Goal: Information Seeking & Learning: Understand process/instructions

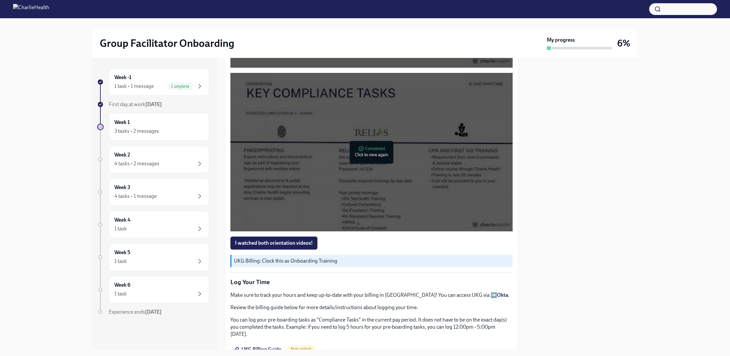
scroll to position [510, 0]
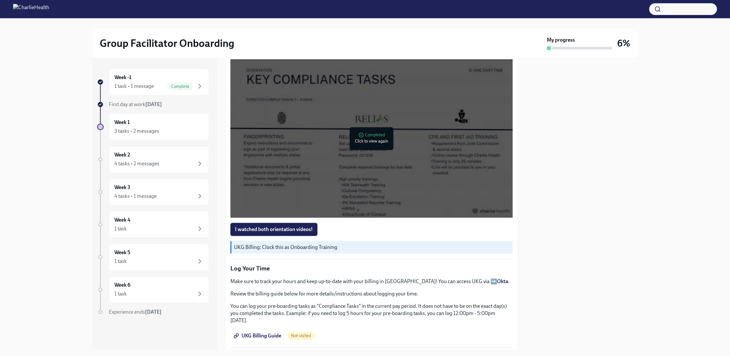
click at [283, 228] on span "I watched both orientation videos!" at bounding box center [274, 229] width 78 height 7
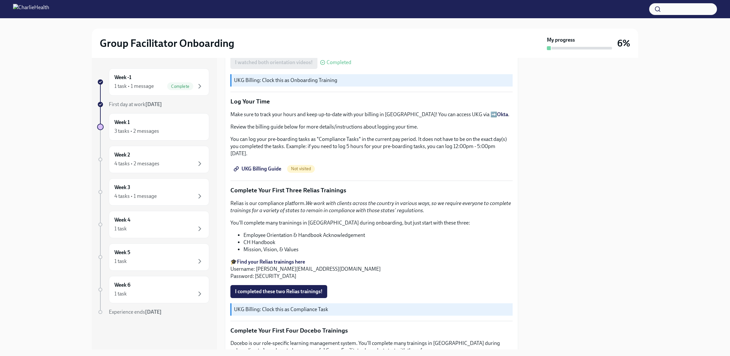
scroll to position [678, 0]
click at [266, 165] on span "UKG Billing Guide" at bounding box center [258, 168] width 46 height 7
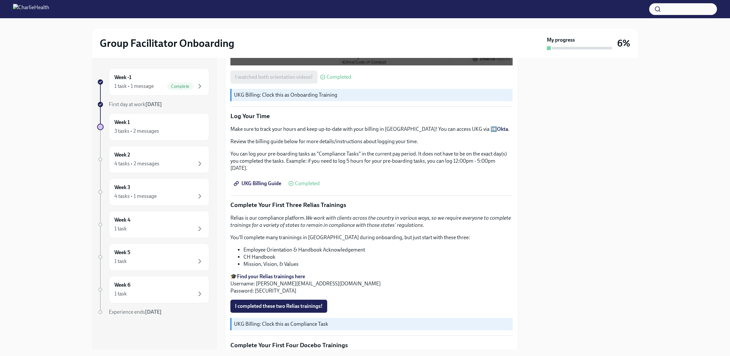
scroll to position [662, 0]
click at [266, 181] on span "UKG Billing Guide" at bounding box center [258, 184] width 46 height 7
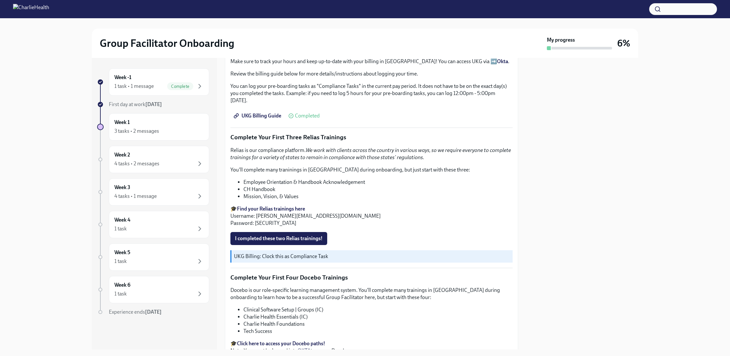
scroll to position [754, 0]
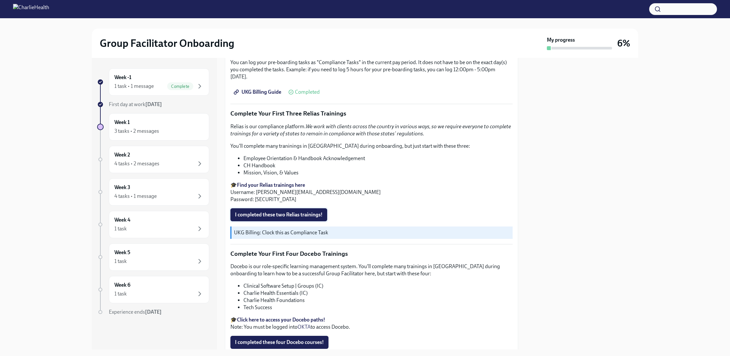
click at [300, 212] on span "I completed these two Relias trainings!" at bounding box center [279, 215] width 88 height 7
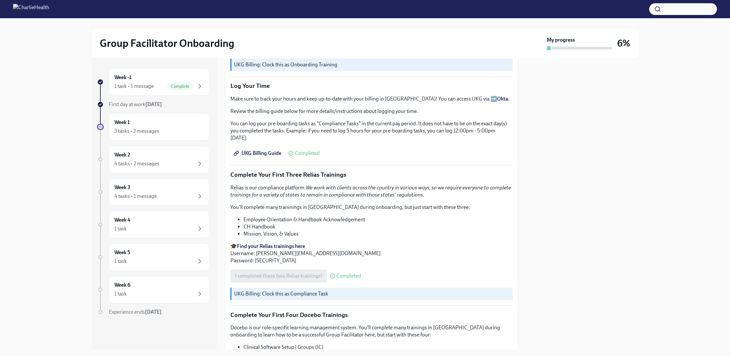
scroll to position [796, 0]
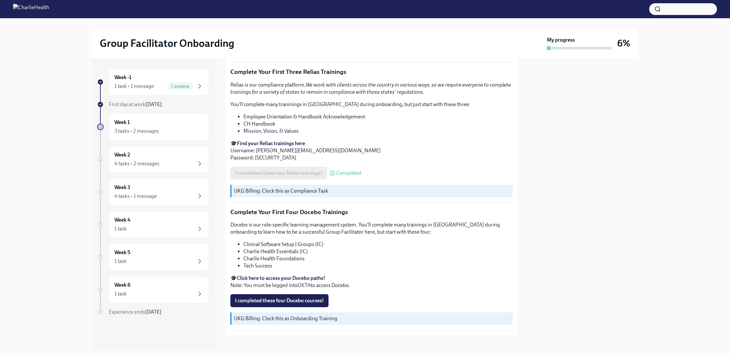
click at [277, 275] on strong "Click here to access your Docebo paths!" at bounding box center [281, 278] width 88 height 6
click at [272, 275] on strong "Click here to access your Docebo paths!" at bounding box center [281, 278] width 88 height 6
click at [306, 275] on strong "Click here to access your Docebo paths!" at bounding box center [281, 278] width 88 height 6
click at [303, 208] on p "Complete Your First Four Docebo Trainings" at bounding box center [371, 212] width 282 height 8
click at [299, 208] on p "Complete Your First Four Docebo Trainings" at bounding box center [371, 212] width 282 height 8
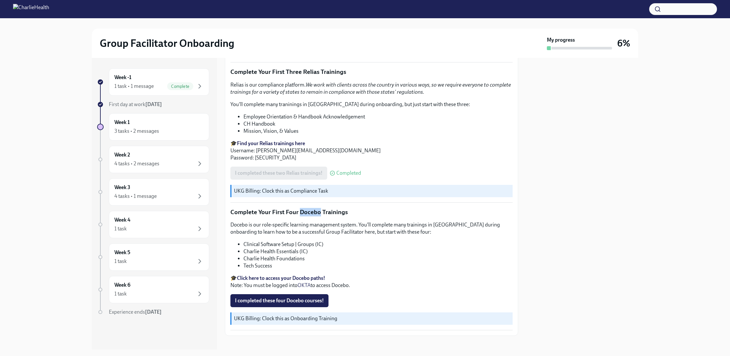
drag, startPoint x: 300, startPoint y: 206, endPoint x: 318, endPoint y: 207, distance: 18.3
click at [318, 208] on p "Complete Your First Four Docebo Trainings" at bounding box center [371, 212] width 282 height 8
copy p "Docebo"
click at [140, 163] on div "4 tasks • 2 messages" at bounding box center [136, 163] width 45 height 7
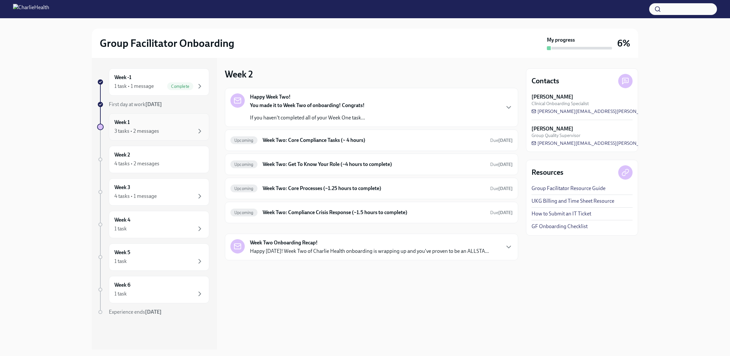
click at [188, 130] on div "3 tasks • 2 messages" at bounding box center [158, 131] width 89 height 8
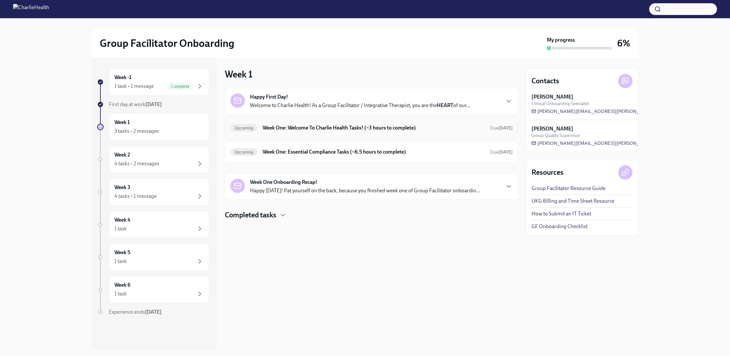
click at [374, 128] on h6 "Week One: Welcome To Charlie Health Tasks! (~3 hours to complete)" at bounding box center [374, 127] width 222 height 7
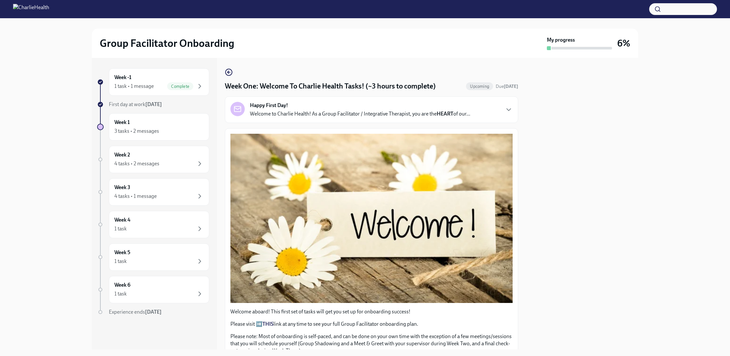
click at [455, 116] on p "Welcome to Charlie Health! As a Group Facilitator / Integrative Therapist, you …" at bounding box center [360, 113] width 220 height 7
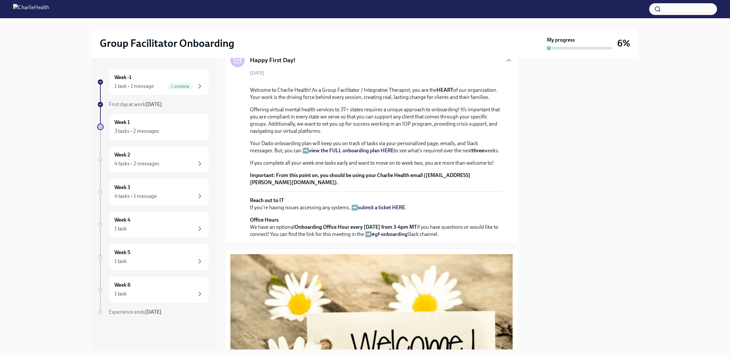
scroll to position [40, 0]
